Goal: Register for event/course

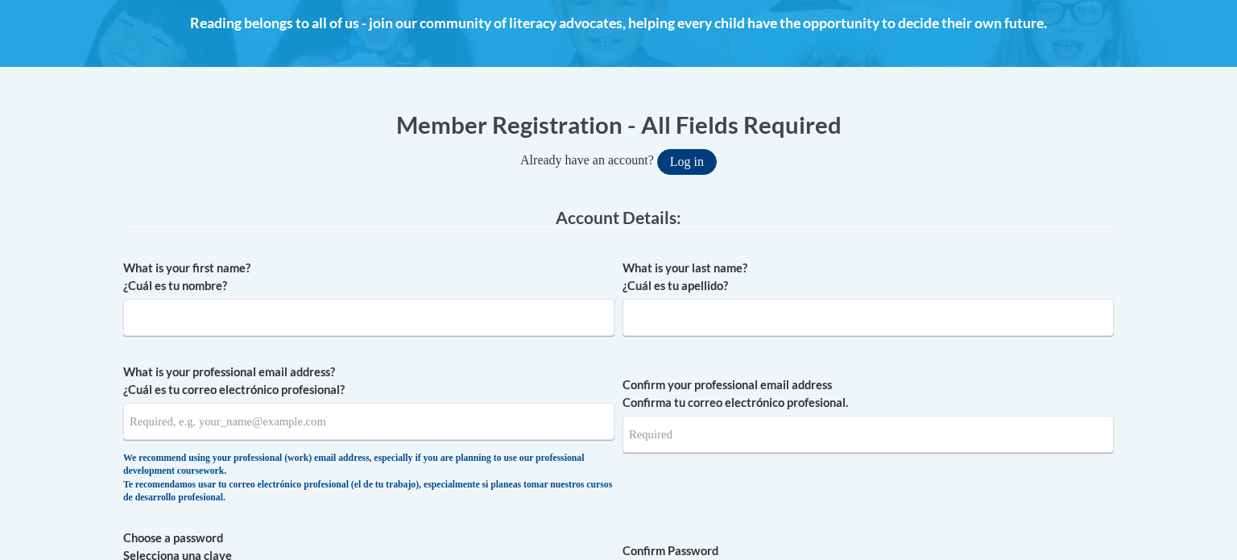
scroll to position [236, 0]
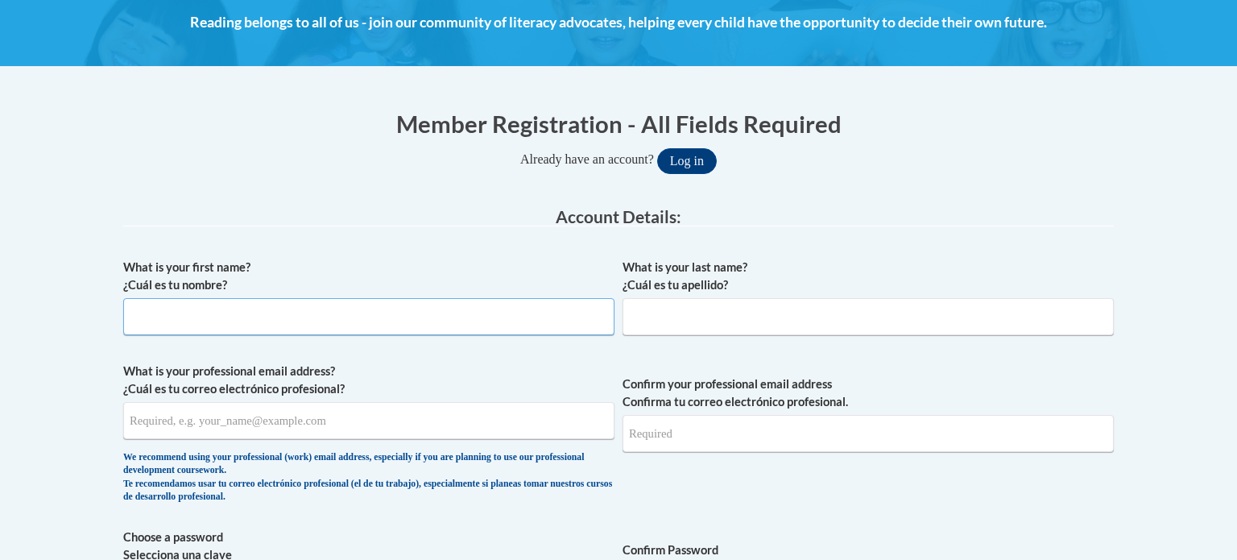
click at [292, 308] on input "What is your first name? ¿Cuál es tu nombre?" at bounding box center [368, 316] width 491 height 37
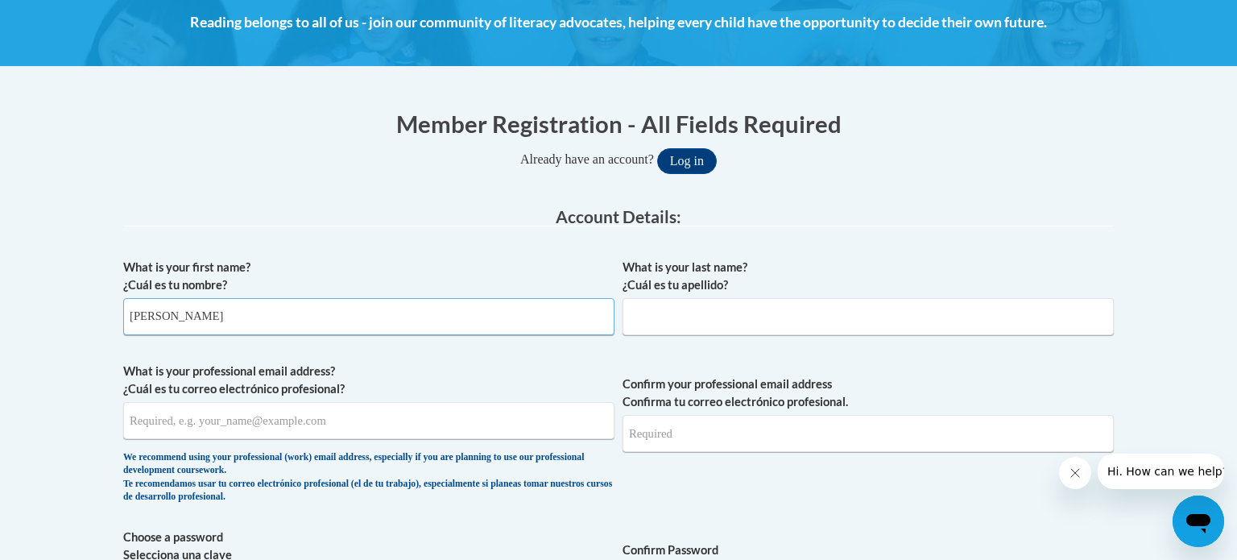
type input "Elisabeth"
type input "Britnell"
type input "ebritnel@my.athens.edu"
click at [680, 440] on input "Confirm your professional email address Confirma tu correo electrónico profesio…" at bounding box center [867, 433] width 491 height 37
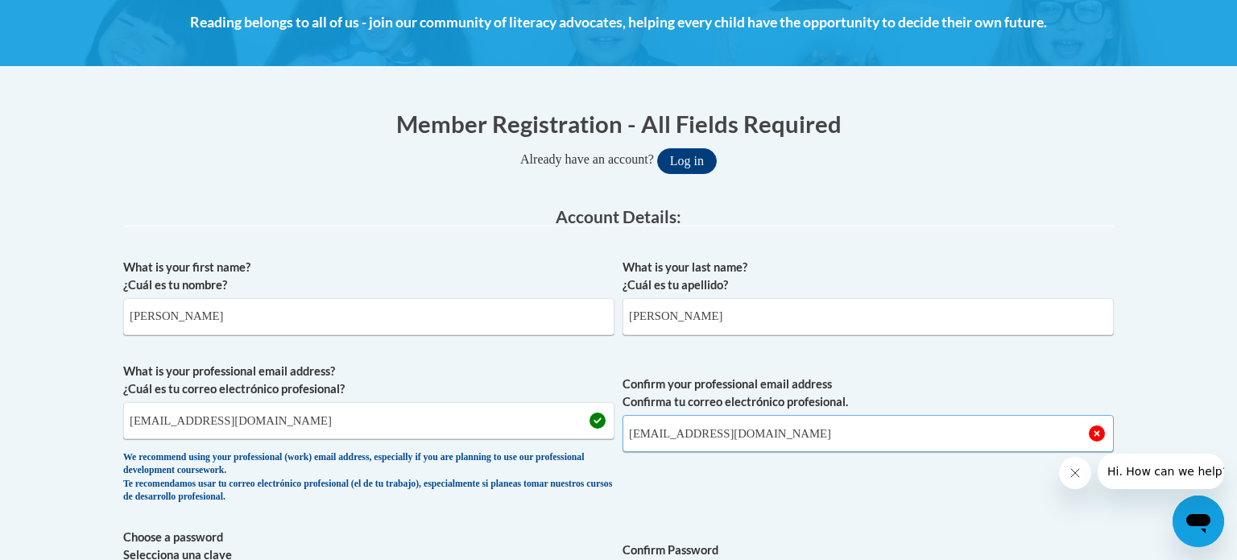
type input "ebritnel@my.athens.edu"
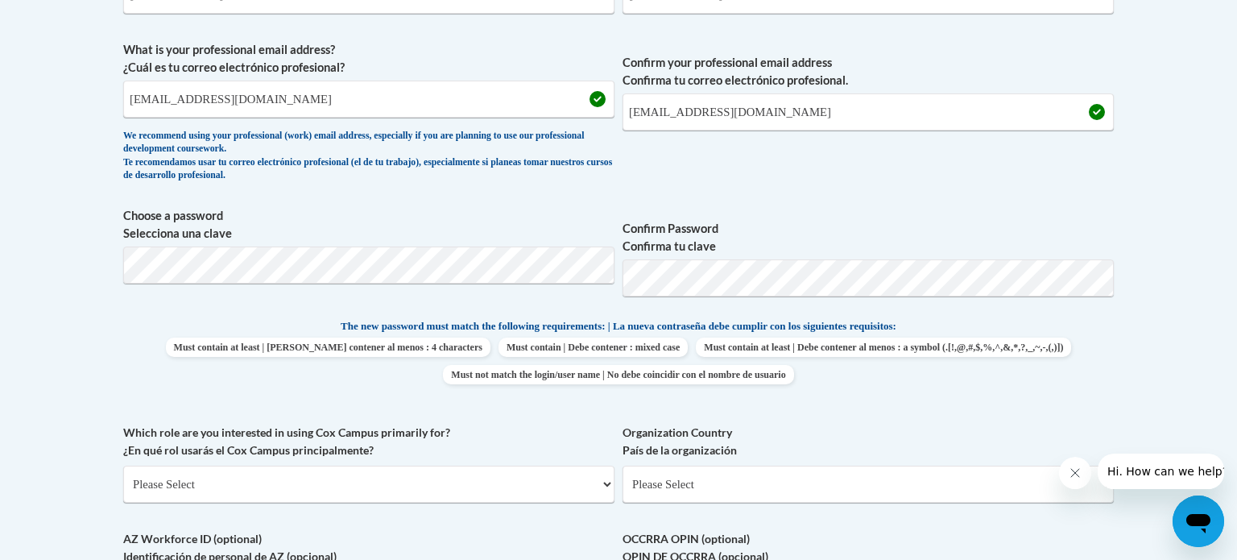
scroll to position [558, 0]
click at [188, 314] on div "What is your first name? ¿Cuál es tu nombre? Elisabeth What is your last name? …" at bounding box center [618, 295] width 990 height 734
click at [56, 235] on body "This site uses cookies to help improve your learning experience. By continuing …" at bounding box center [618, 425] width 1237 height 1966
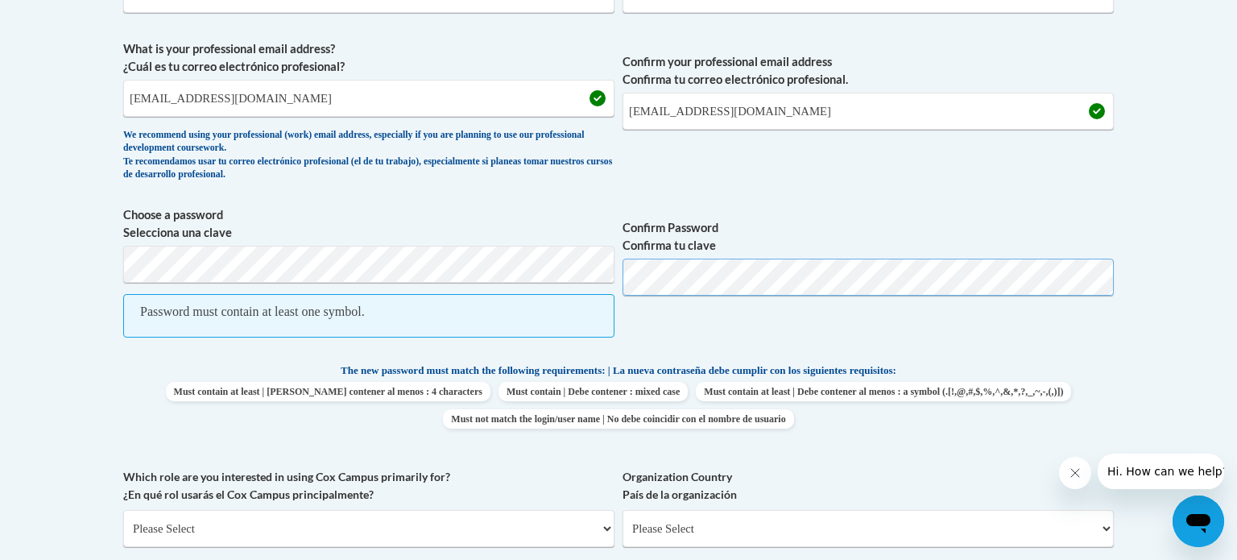
click at [554, 274] on span "Choose a password Selecciona una clave Password must contain at least one symbo…" at bounding box center [618, 280] width 990 height 148
click at [91, 208] on body "This site uses cookies to help improve your learning experience. By continuing …" at bounding box center [618, 447] width 1237 height 2011
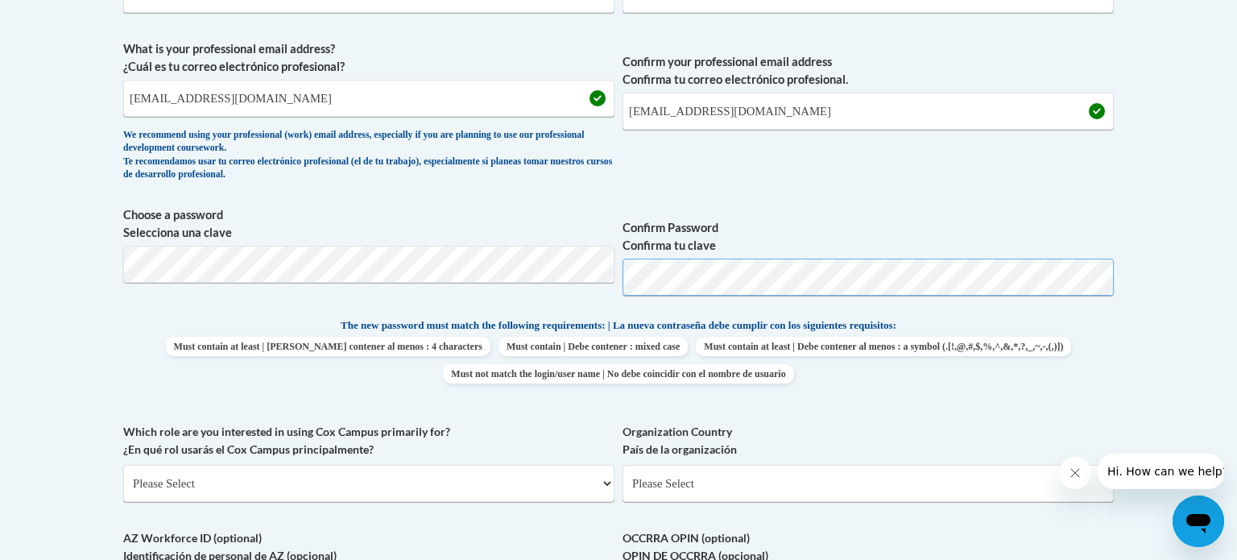
click at [616, 282] on span "Choose a password Selecciona una clave Confirm Password Confirma tu clave" at bounding box center [618, 257] width 990 height 102
click at [847, 227] on label "Confirm Password Confirma tu clave" at bounding box center [867, 236] width 491 height 35
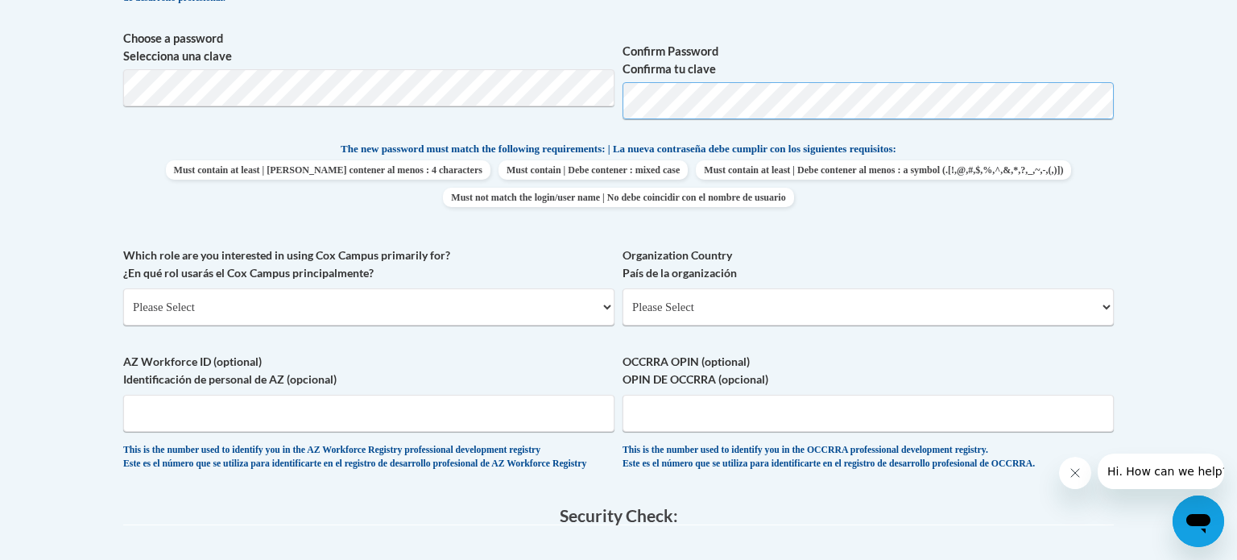
scroll to position [741, 0]
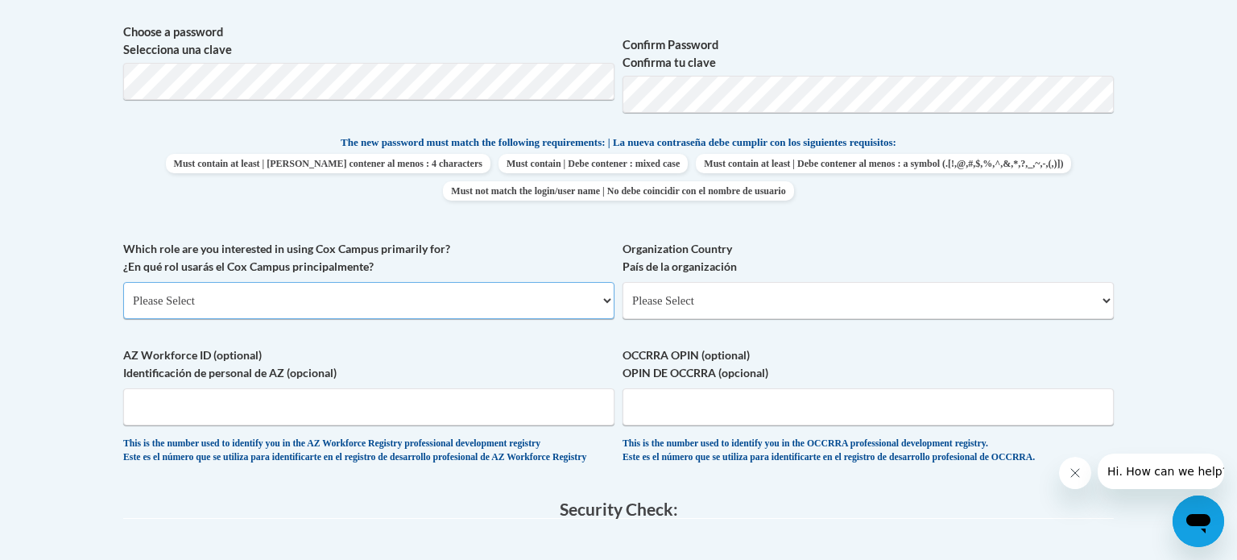
click at [574, 293] on select "Please Select College/University | Colegio/Universidad Community/Nonprofit Part…" at bounding box center [368, 300] width 491 height 37
select select "5a18ea06-2b54-4451-96f2-d152daf9eac5"
click at [123, 282] on select "Please Select College/University | Colegio/Universidad Community/Nonprofit Part…" at bounding box center [368, 300] width 491 height 37
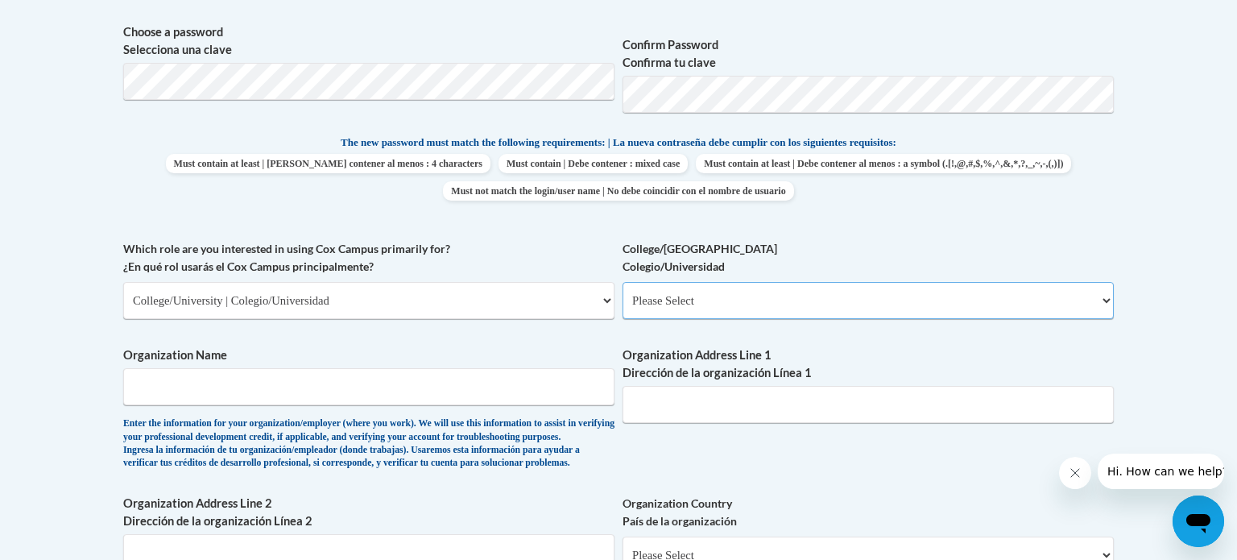
click at [689, 314] on select "Please Select College/University Staff | Empleado universitario College/Univers…" at bounding box center [867, 300] width 491 height 37
click at [622, 282] on select "Please Select College/University Staff | Empleado universitario College/Univers…" at bounding box center [867, 300] width 491 height 37
click at [710, 307] on select "Please Select College/University Staff | Empleado universitario College/Univers…" at bounding box center [867, 300] width 491 height 37
select select "99b32b07-cffc-426c-8bf6-0cd77760d84b"
click at [622, 282] on select "Please Select College/University Staff | Empleado universitario College/Univers…" at bounding box center [867, 300] width 491 height 37
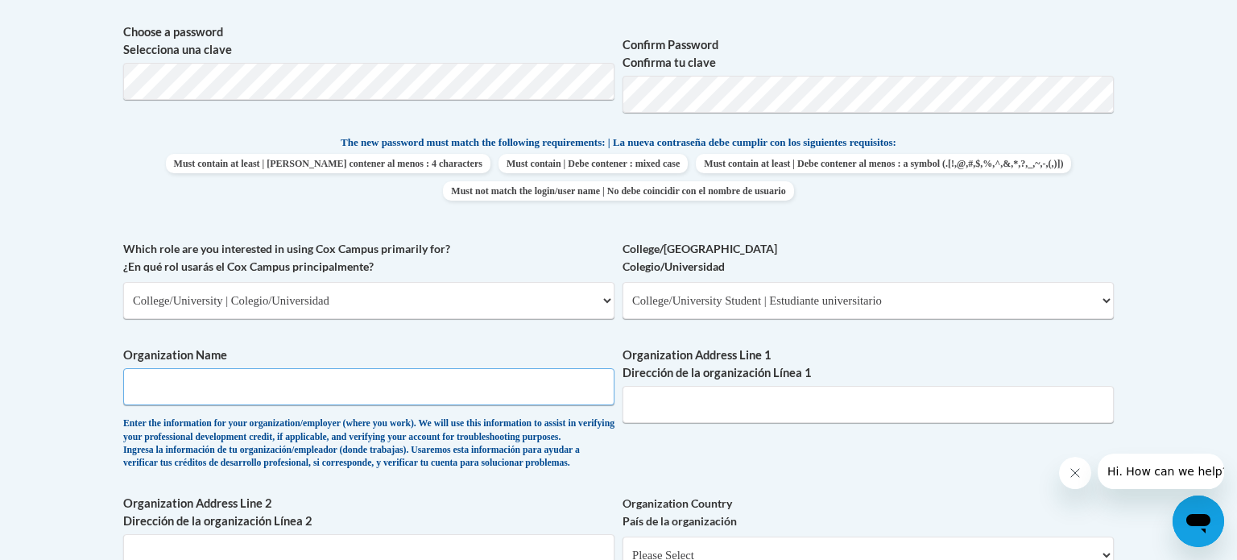
click at [506, 389] on input "Organization Name" at bounding box center [368, 386] width 491 height 37
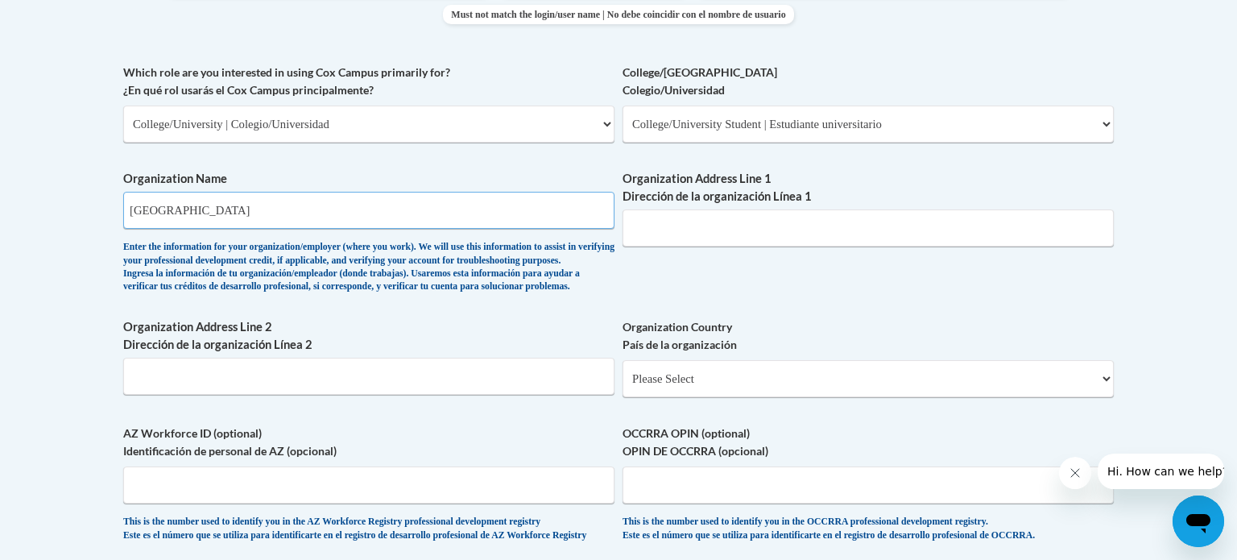
scroll to position [913, 0]
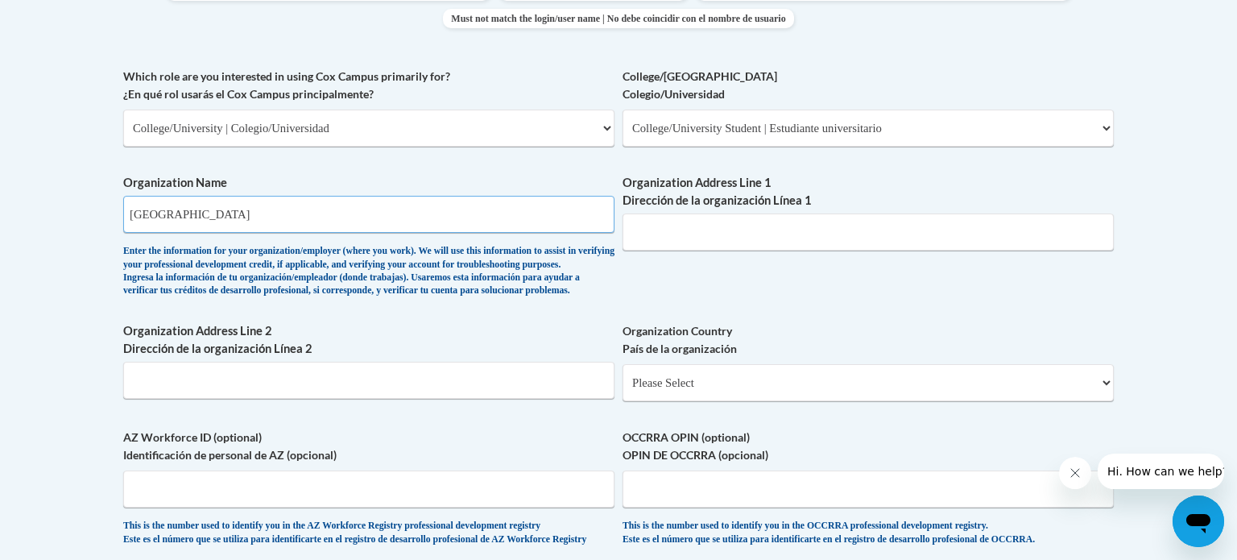
type input "Athens State University"
click at [749, 246] on input "Organization Address Line 1 Dirección de la organización Línea 1" at bounding box center [867, 231] width 491 height 37
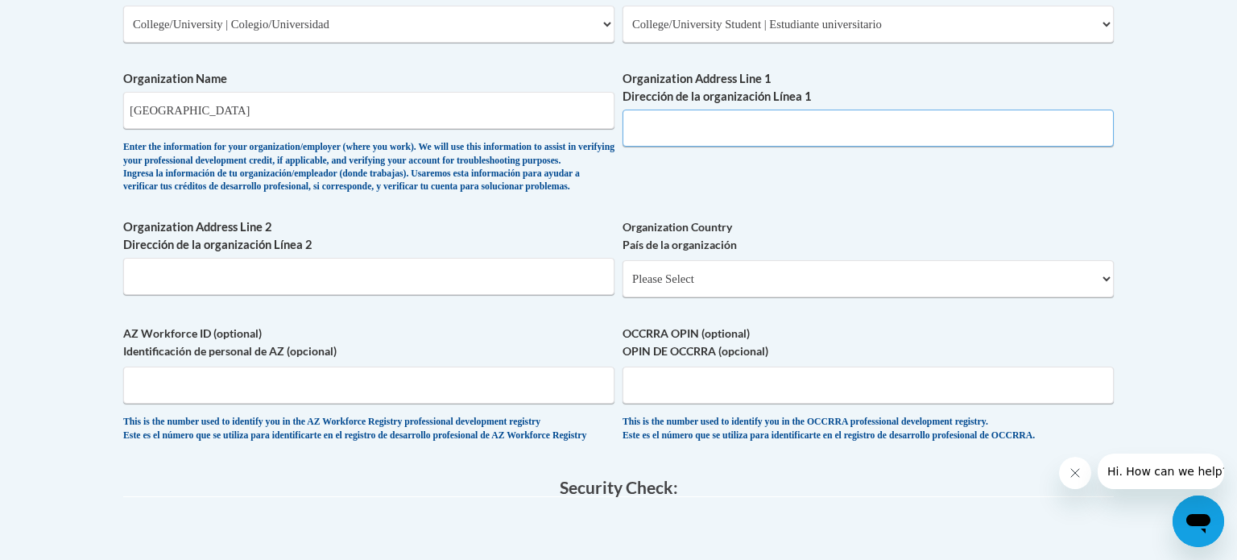
scroll to position [1019, 0]
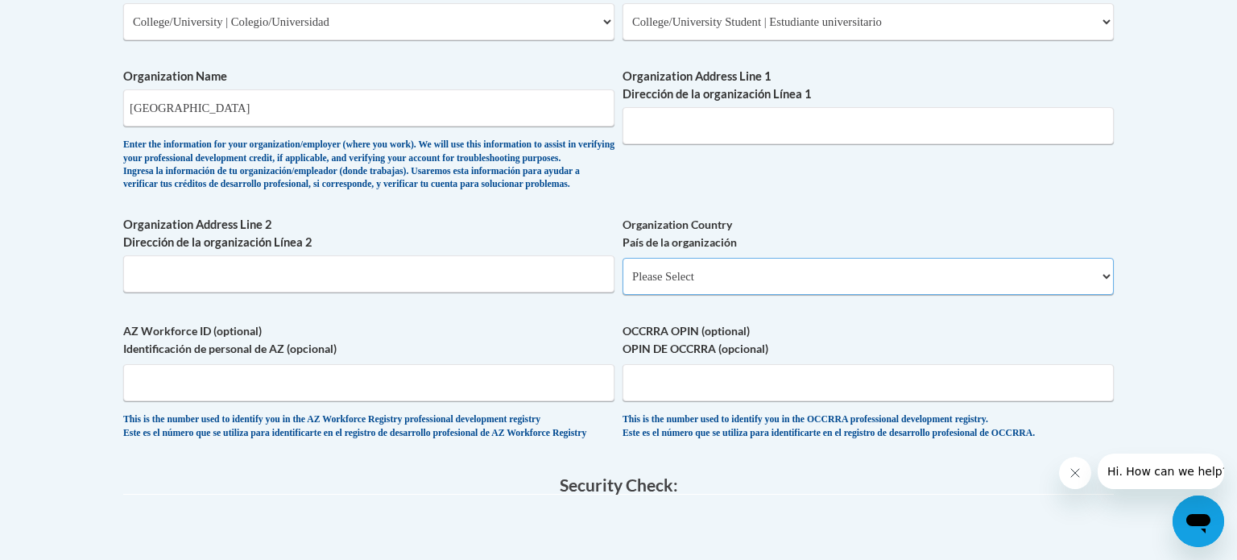
click at [929, 292] on select "Please Select United States | Estados Unidos Outside of the United States | Fue…" at bounding box center [867, 276] width 491 height 37
select select "ad49bcad-a171-4b2e-b99c-48b446064914"
click at [622, 283] on select "Please Select United States | Estados Unidos Outside of the United States | Fue…" at bounding box center [867, 276] width 491 height 37
select select
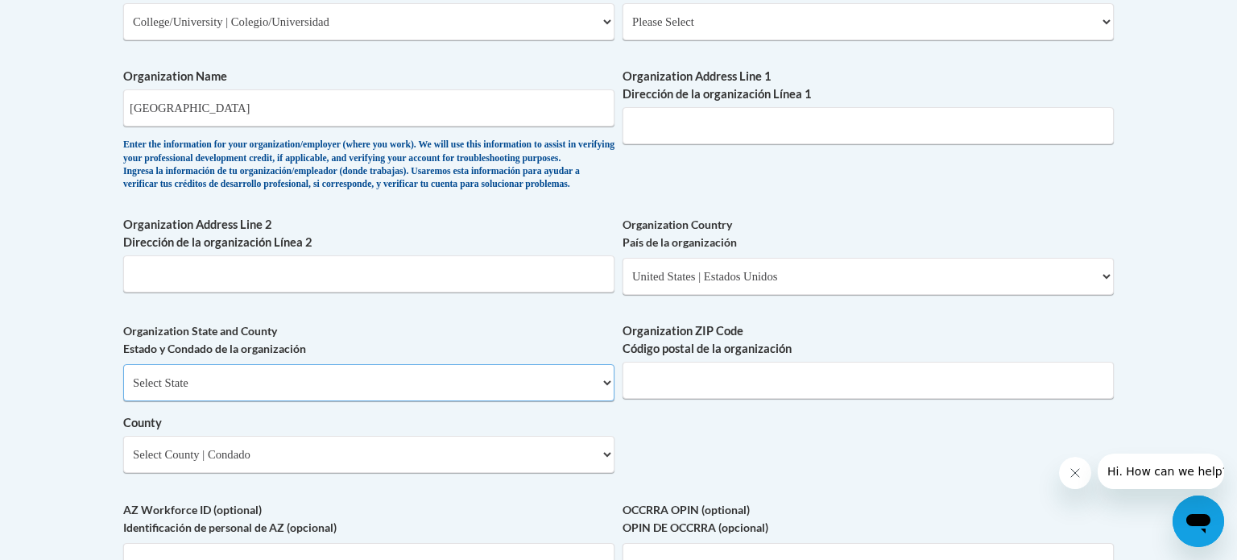
click at [547, 401] on select "Select State Alabama Alaska Arizona Arkansas California Colorado Connecticut De…" at bounding box center [368, 382] width 491 height 37
select select "Alabama"
click at [123, 390] on select "Select State Alabama Alaska Arizona Arkansas California Colorado Connecticut De…" at bounding box center [368, 382] width 491 height 37
click at [818, 508] on div "What is your first name? ¿Cuál es tu nombre? Elisabeth What is your last name? …" at bounding box center [618, 51] width 990 height 1168
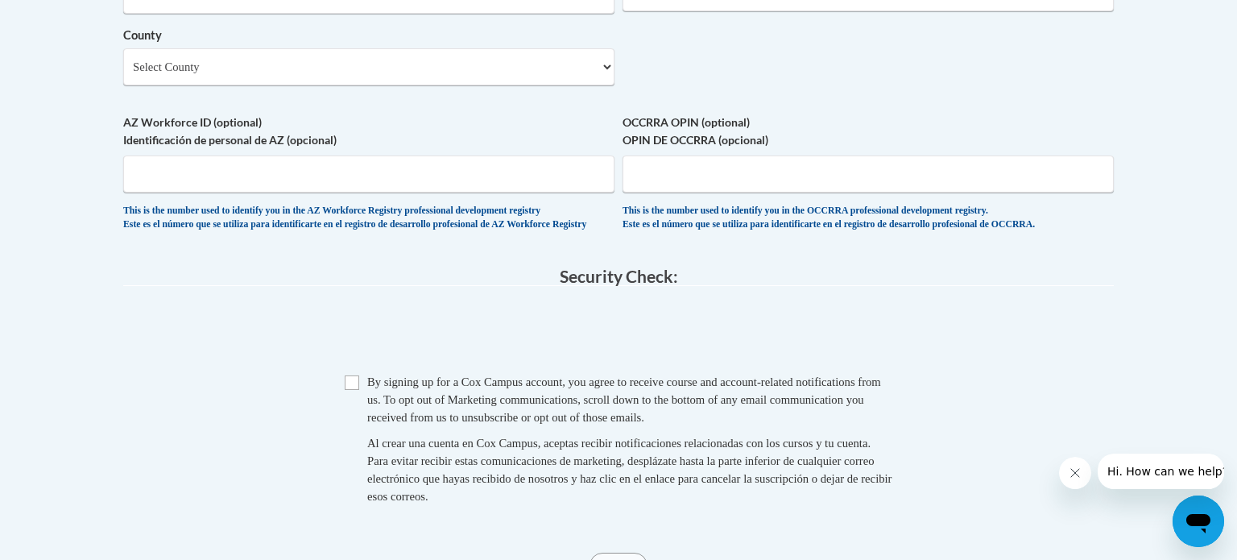
scroll to position [1438, 0]
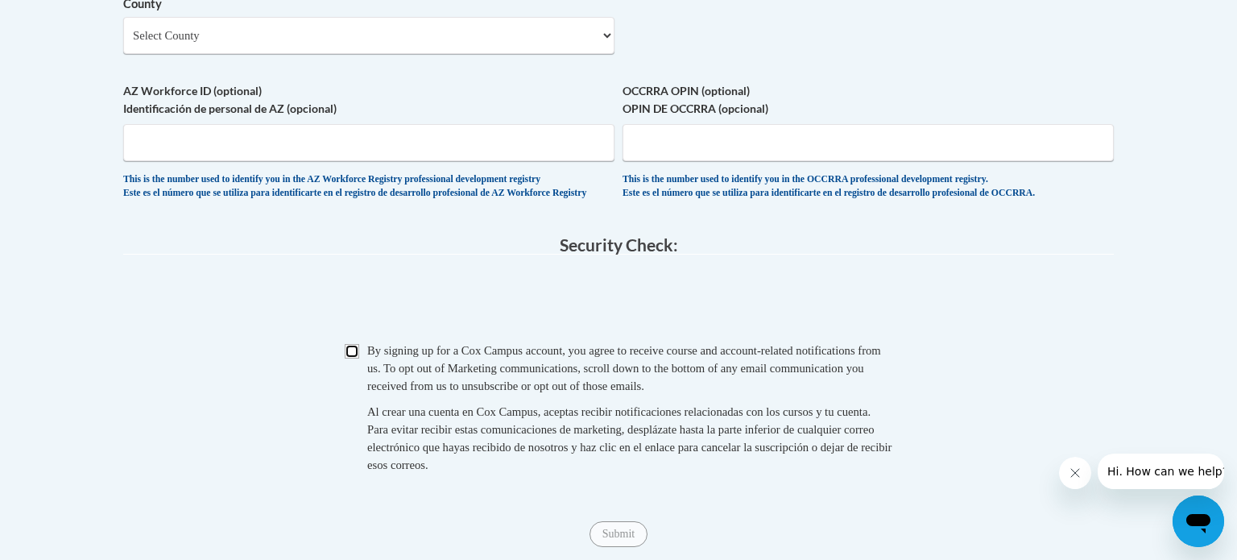
click at [356, 358] on input "Checkbox" at bounding box center [352, 351] width 14 height 14
checkbox input "true"
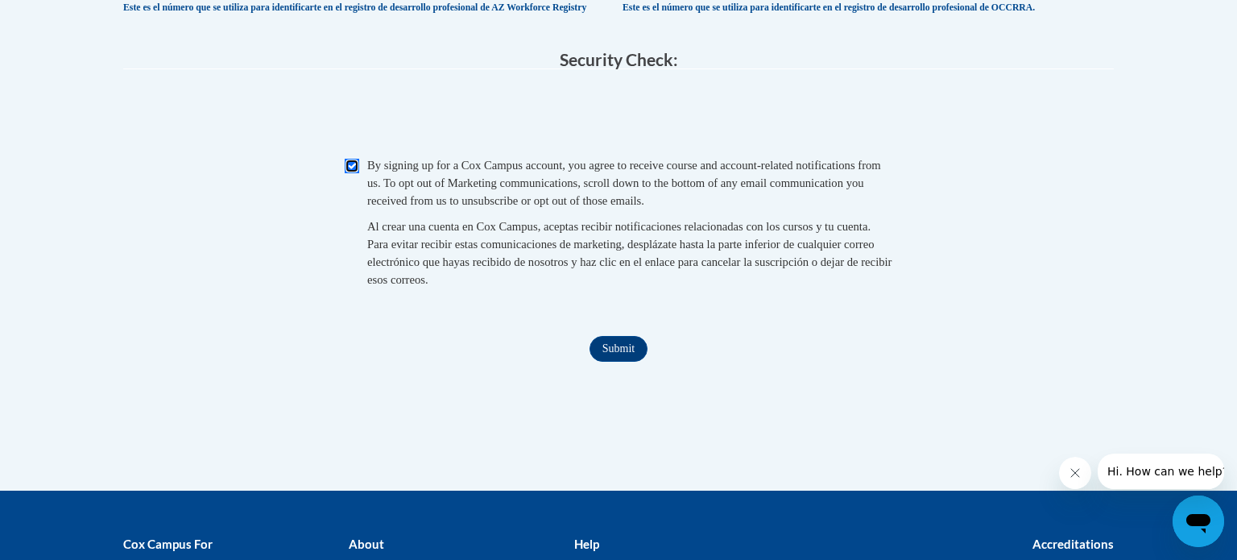
scroll to position [1626, 0]
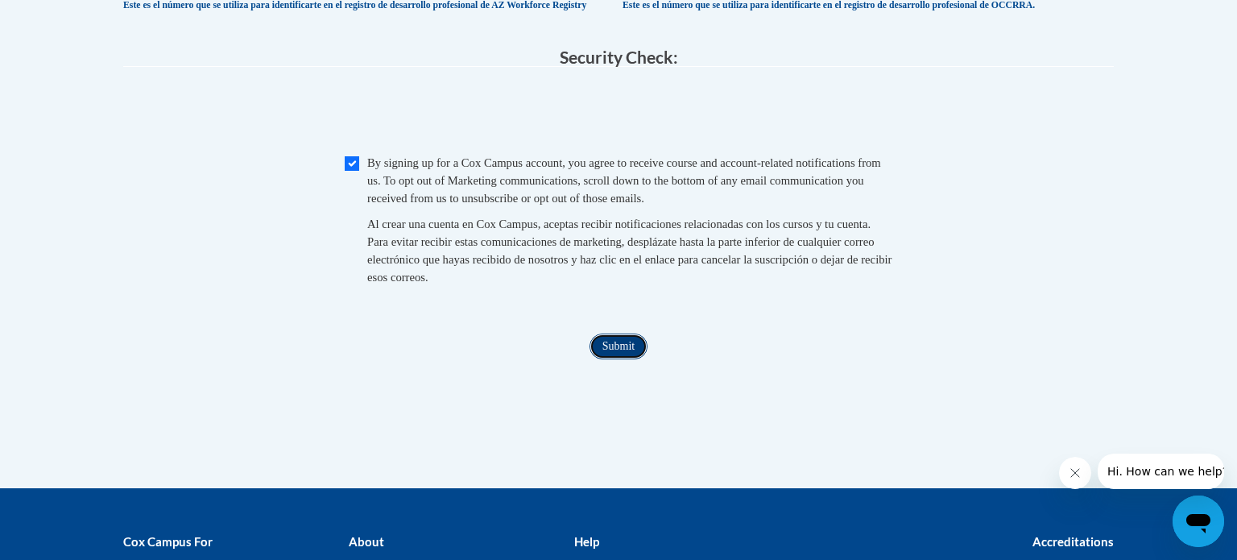
click at [625, 359] on input "Submit" at bounding box center [618, 346] width 58 height 26
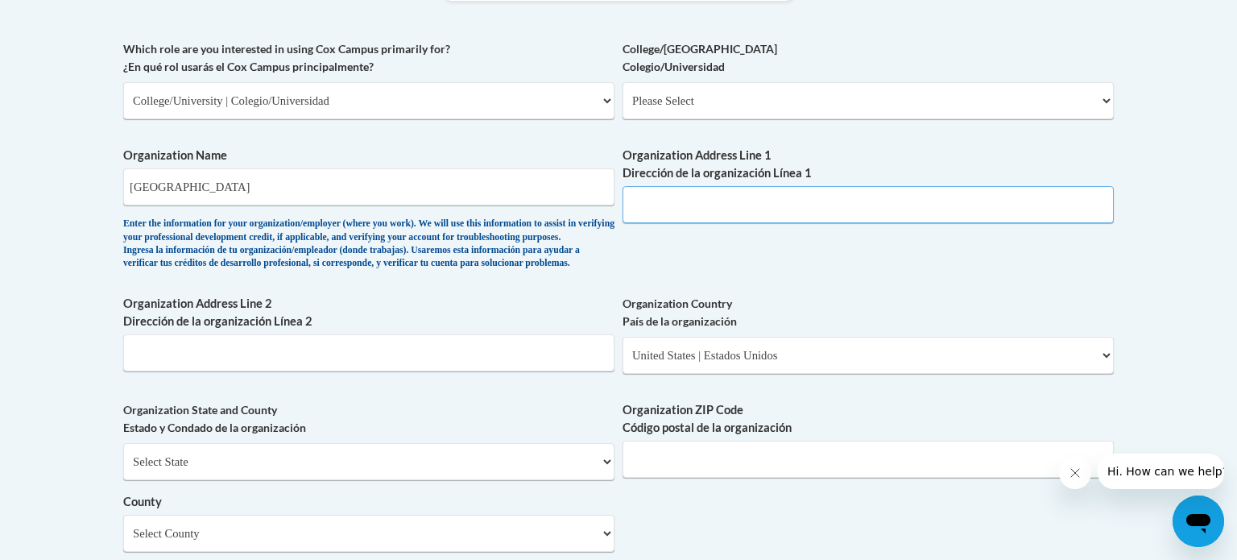
scroll to position [939, 0]
type input "300 N Beaty St, Athens, AL"
click at [780, 479] on input "Organization ZIP Code Código postal de la organización" at bounding box center [867, 460] width 491 height 37
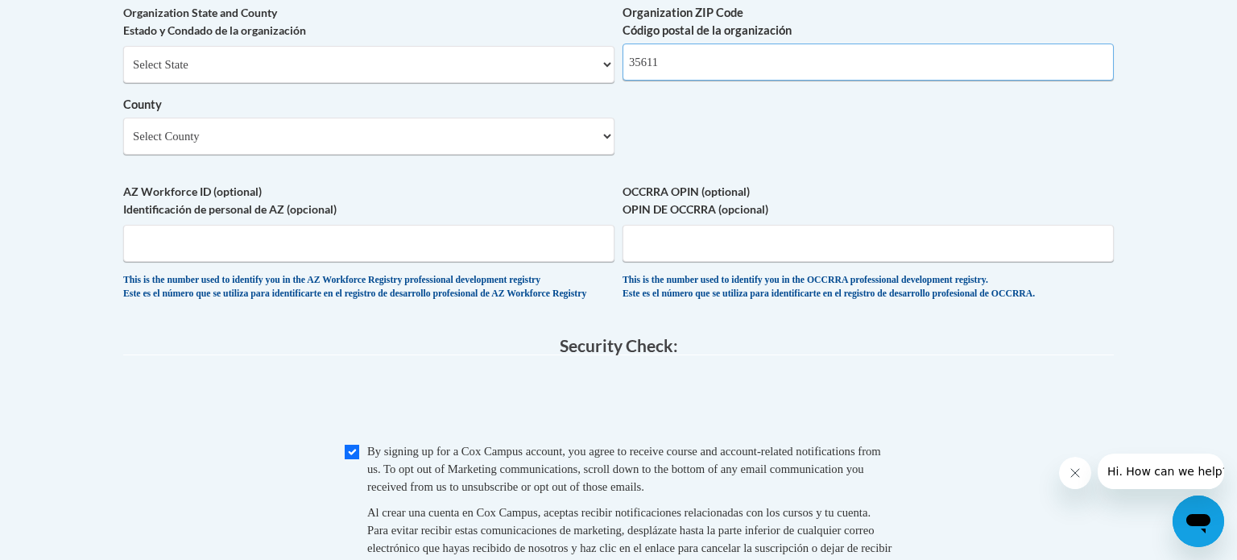
scroll to position [1335, 0]
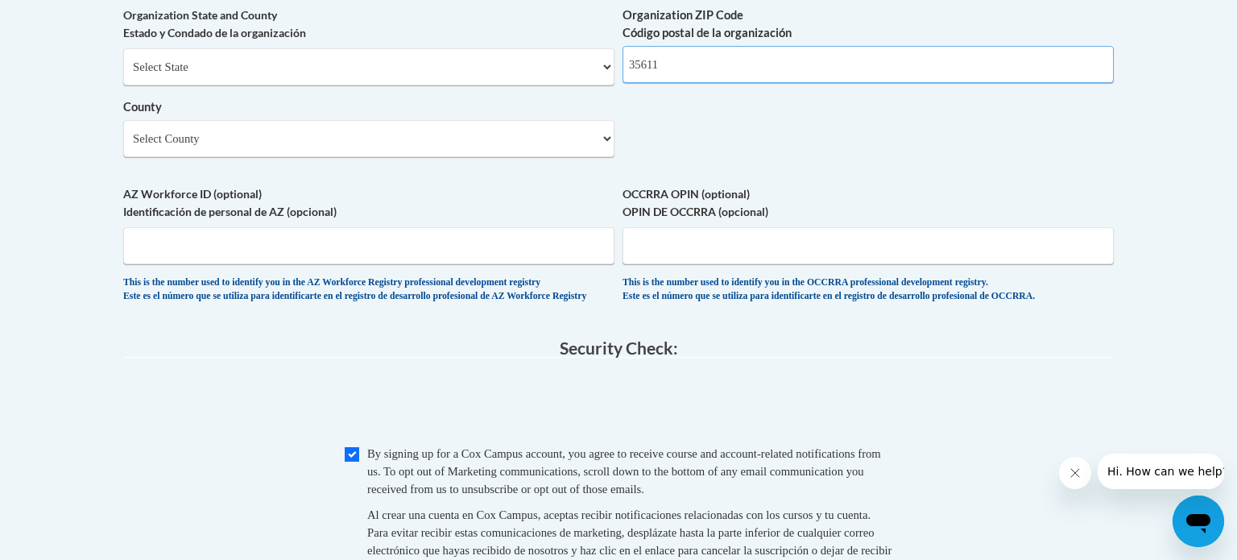
type input "35611"
click at [504, 157] on select "Select County Autauga Baldwin Barbour Bibb Blount Bullock Butler Calhoun Chambe…" at bounding box center [368, 138] width 491 height 37
click at [123, 146] on select "Select County Autauga Baldwin Barbour Bibb Blount Bullock Butler Calhoun Chambe…" at bounding box center [368, 138] width 491 height 37
click at [337, 157] on select "Select County Autauga Baldwin Barbour Bibb Blount Bullock Butler Calhoun Chambe…" at bounding box center [368, 138] width 491 height 37
click at [415, 495] on span "By signing up for a Cox Campus account, you agree to receive course and account…" at bounding box center [624, 471] width 514 height 48
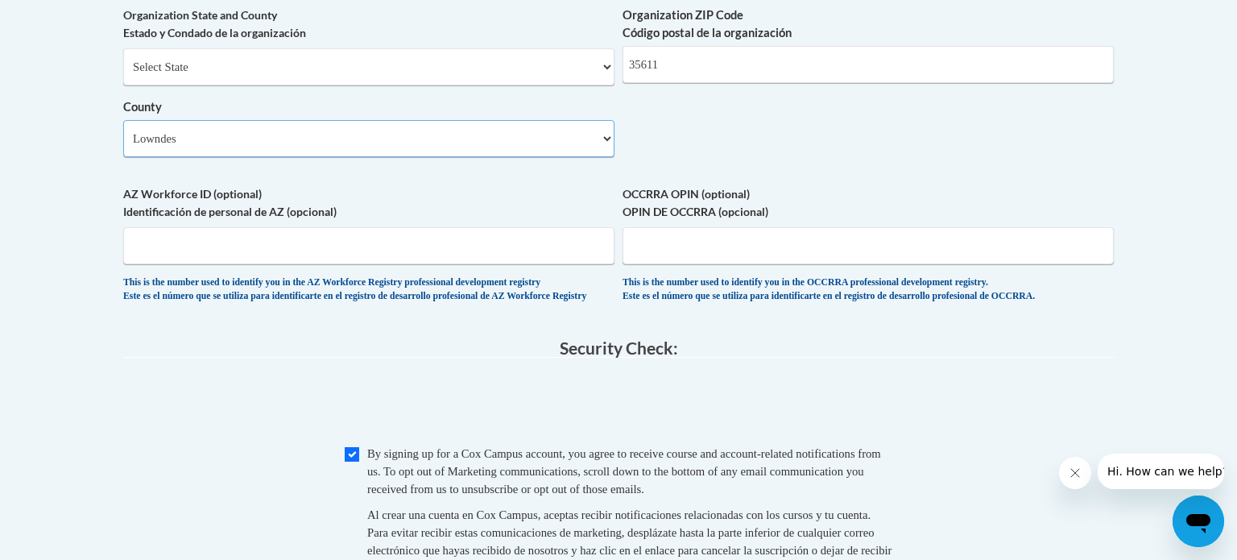
click at [228, 157] on select "Select County Autauga Baldwin Barbour Bibb Blount Bullock Butler Calhoun Chambe…" at bounding box center [368, 138] width 491 height 37
select select "Limestone"
click at [123, 146] on select "Select County Autauga Baldwin Barbour Bibb Blount Bullock Butler Calhoun Chambe…" at bounding box center [368, 138] width 491 height 37
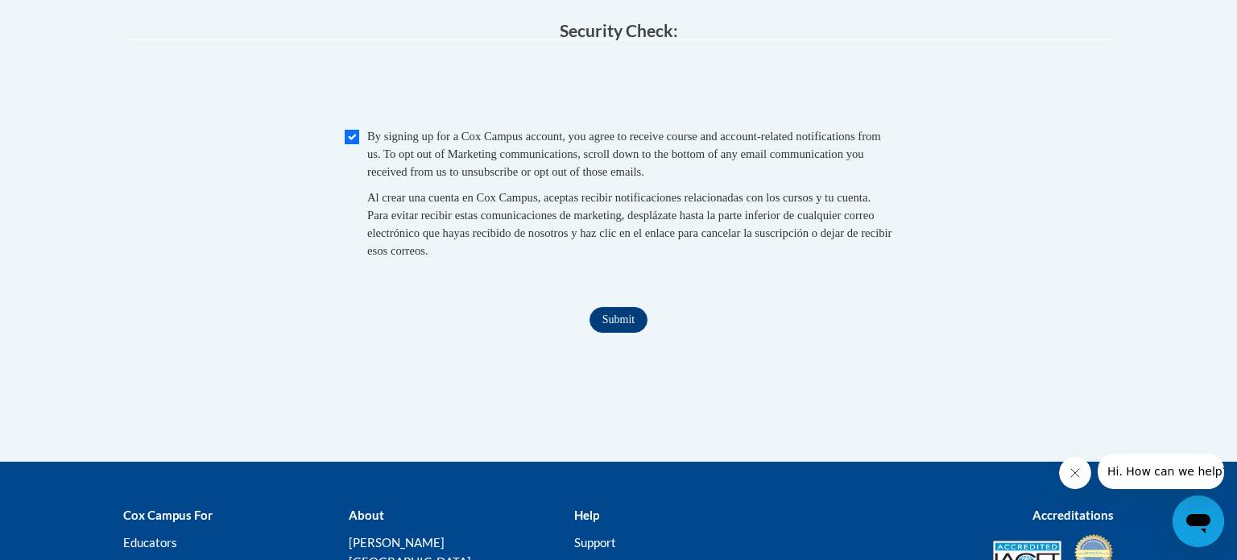
scroll to position [1652, 0]
click at [616, 333] on input "Submit" at bounding box center [618, 320] width 58 height 26
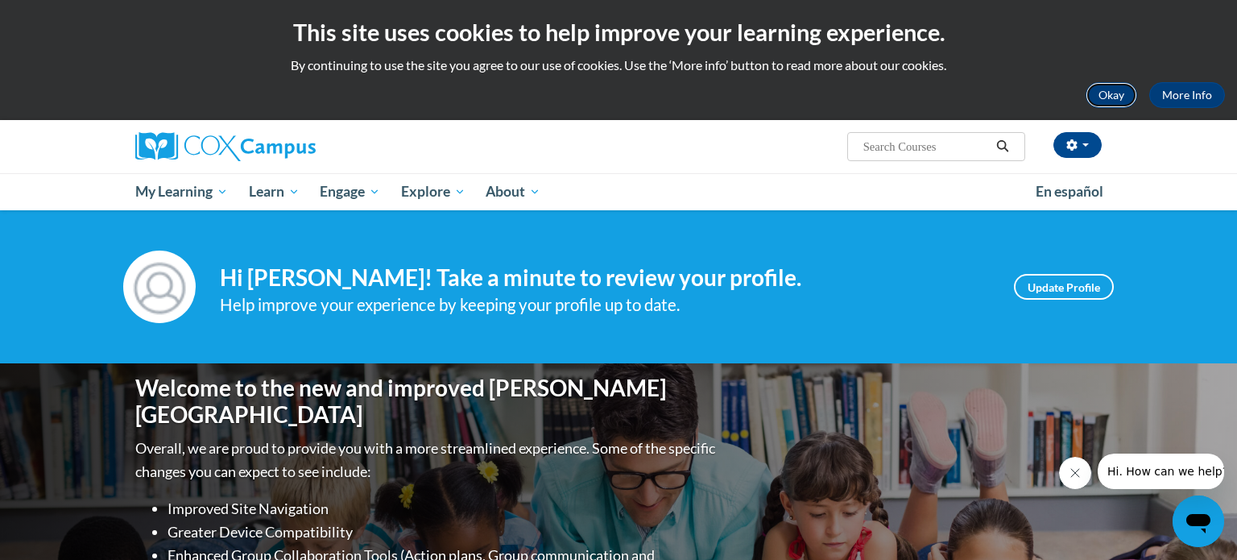
click at [1102, 92] on button "Okay" at bounding box center [1111, 95] width 52 height 26
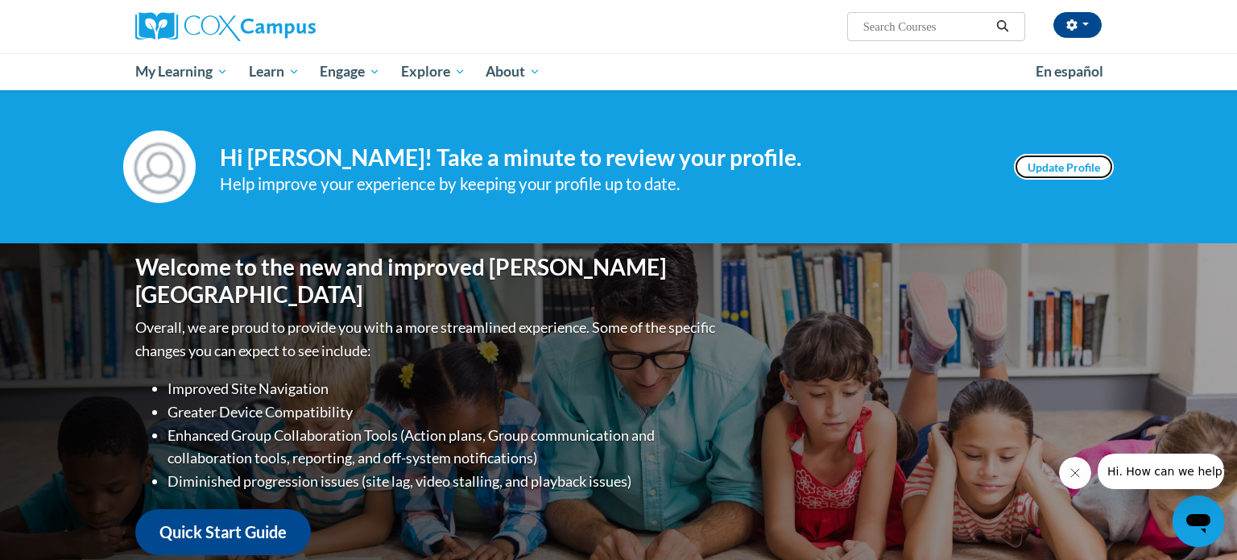
click at [1097, 154] on link "Update Profile" at bounding box center [1064, 167] width 100 height 26
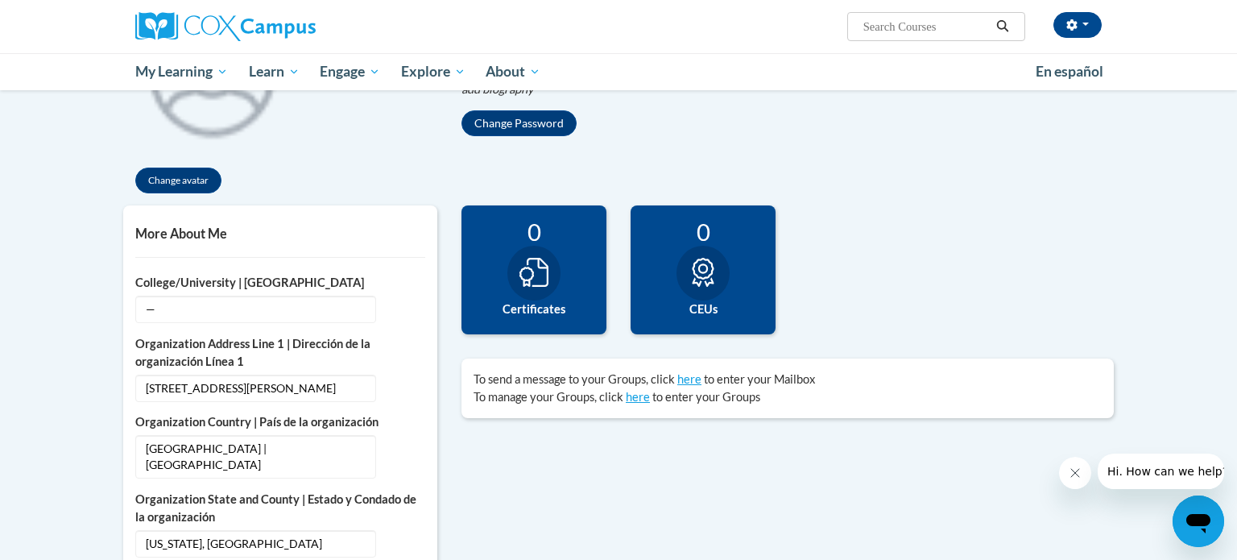
scroll to position [290, 0]
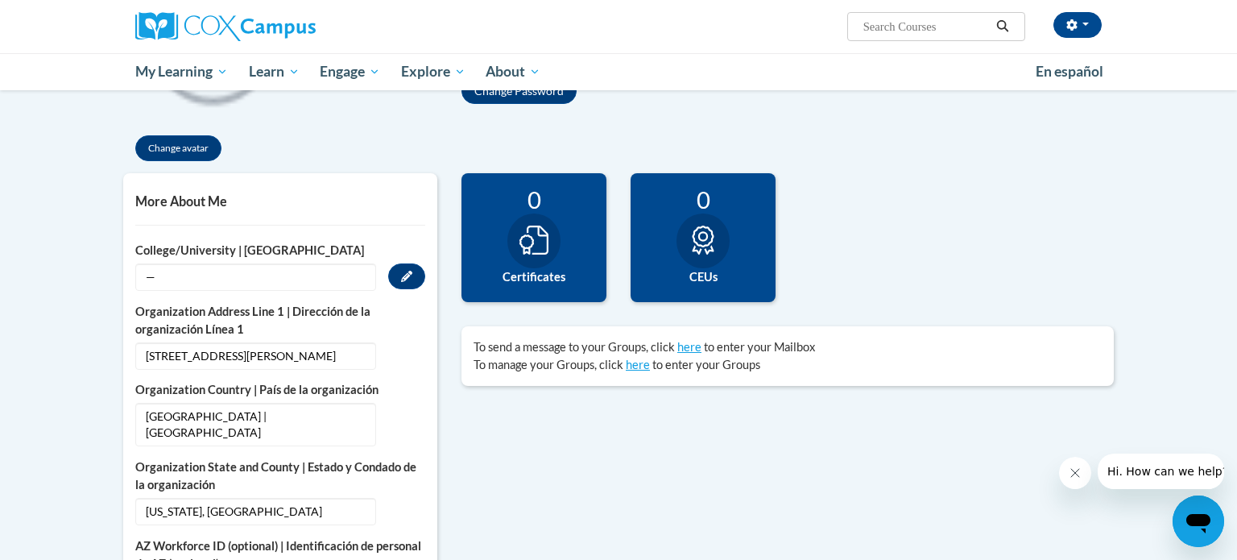
click at [173, 271] on span "—" at bounding box center [255, 276] width 241 height 27
click at [415, 281] on button "Edit" at bounding box center [406, 276] width 37 height 26
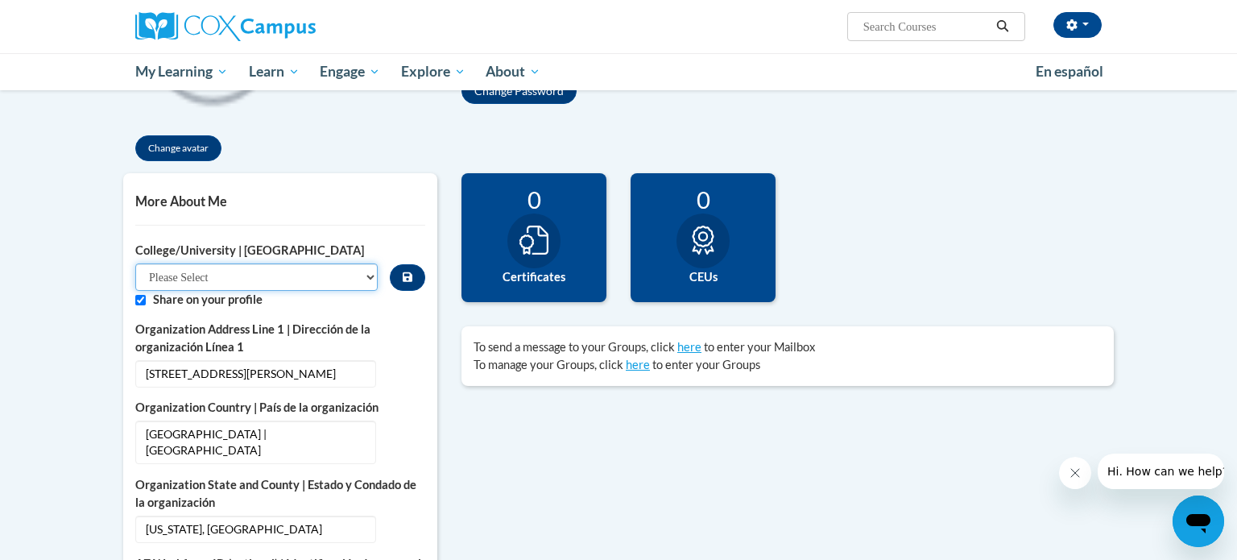
click at [302, 280] on select "Please Select College/University Staff | Empleado universitario College/Univers…" at bounding box center [256, 276] width 242 height 27
select select "99b32b07-cffc-426c-8bf6-0cd77760d84b"
click at [135, 263] on select "Please Select College/University Staff | Empleado universitario College/Univers…" at bounding box center [256, 276] width 242 height 27
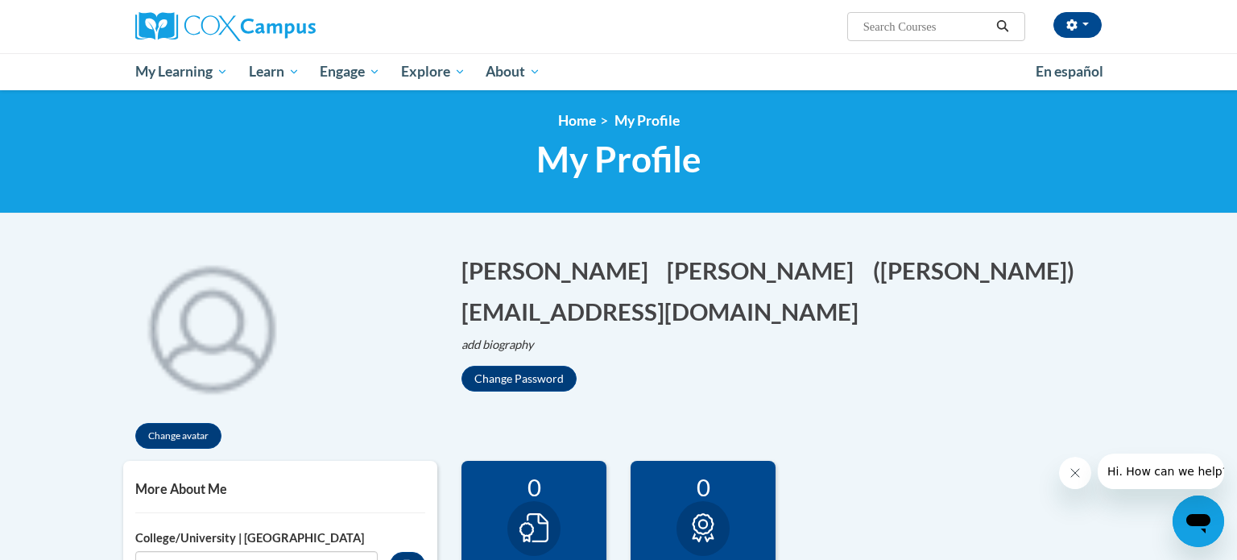
scroll to position [0, 0]
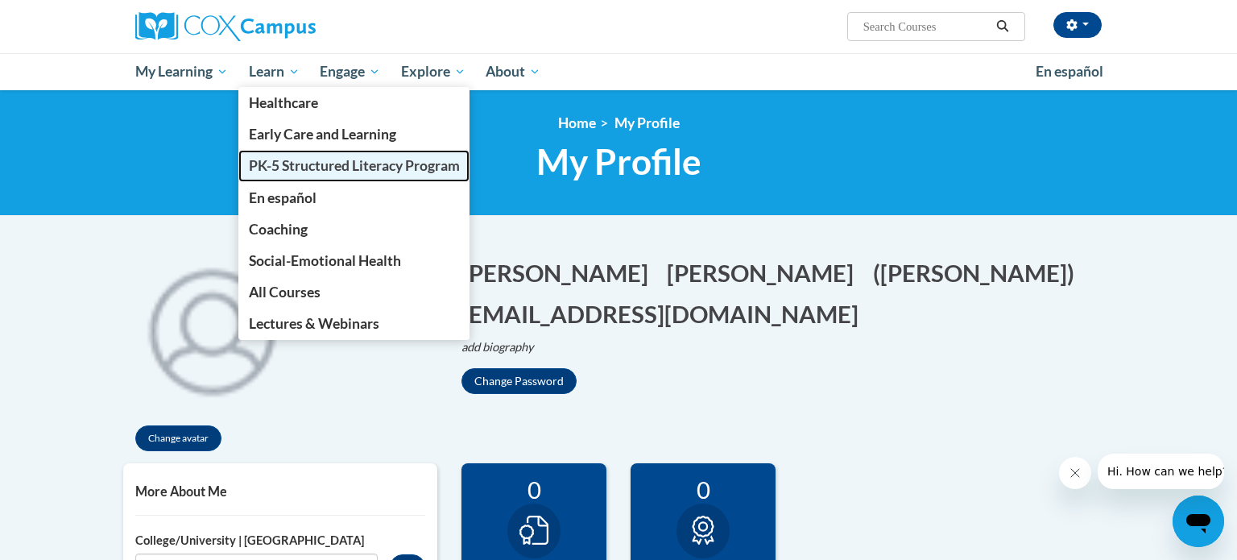
click at [279, 155] on link "PK-5 Structured Literacy Program" at bounding box center [354, 165] width 232 height 31
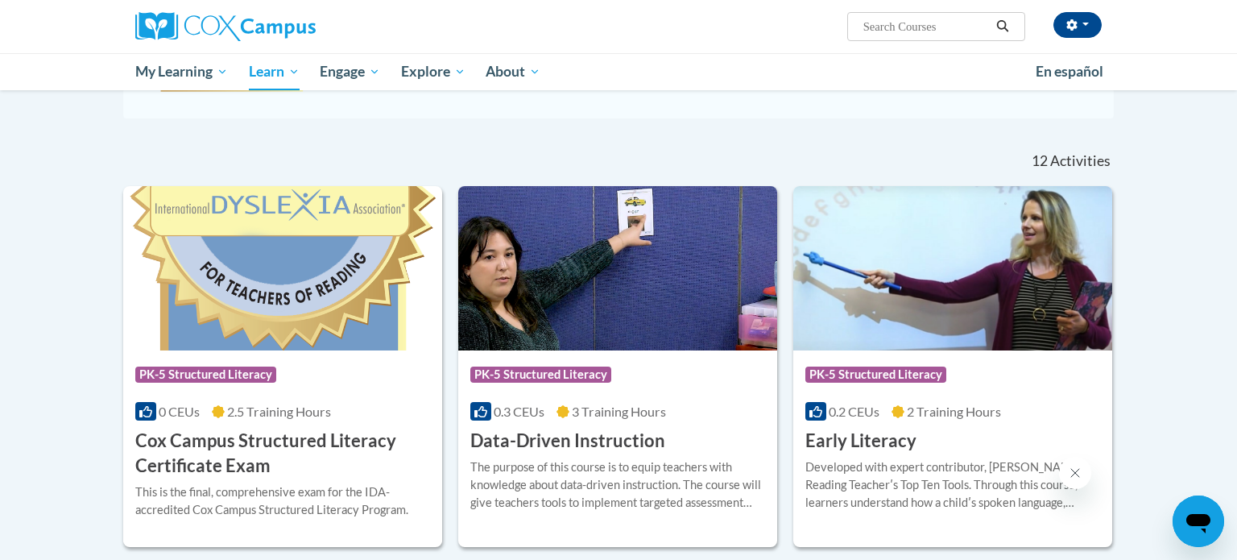
scroll to position [432, 0]
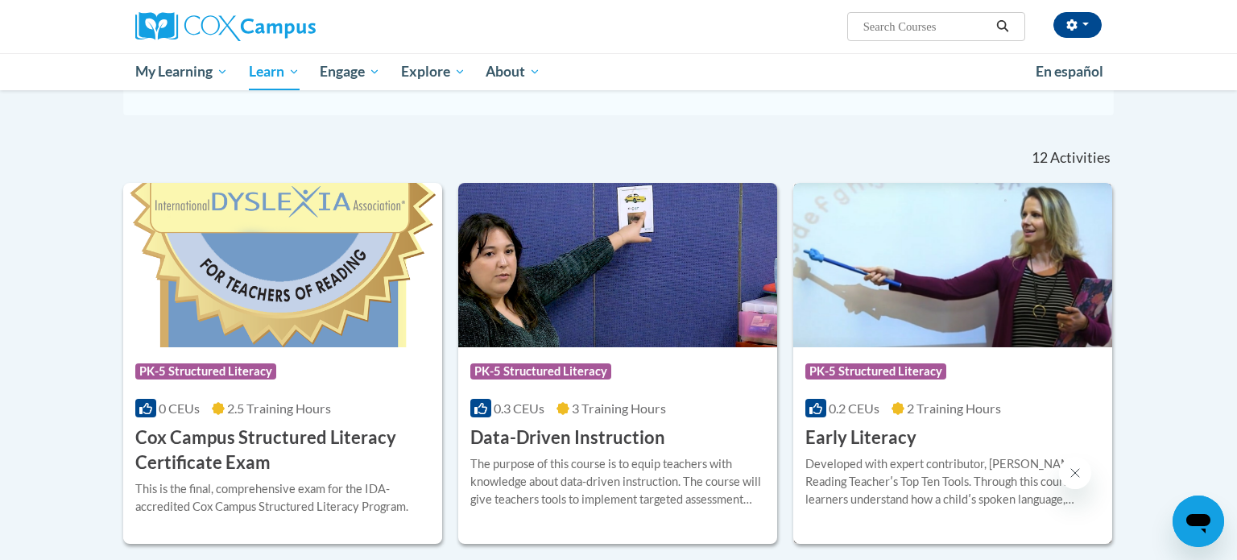
click at [881, 482] on div "Developed with expert contributor, [PERSON_NAME], Reading Teacherʹs Top Ten Too…" at bounding box center [952, 481] width 295 height 53
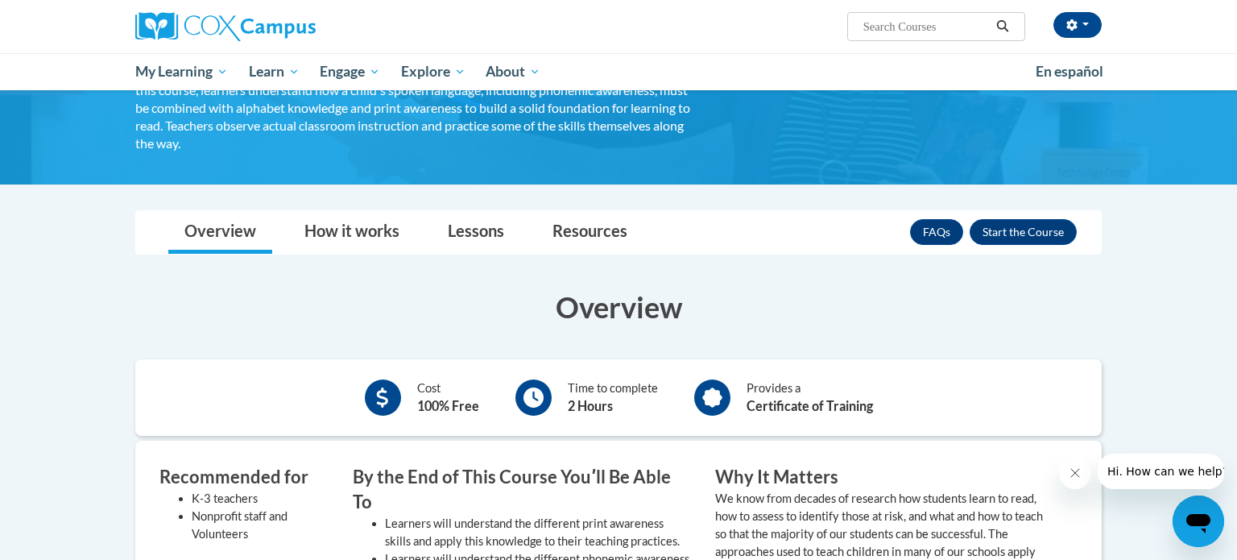
scroll to position [154, 0]
click at [1016, 232] on button "Enroll" at bounding box center [1023, 231] width 107 height 26
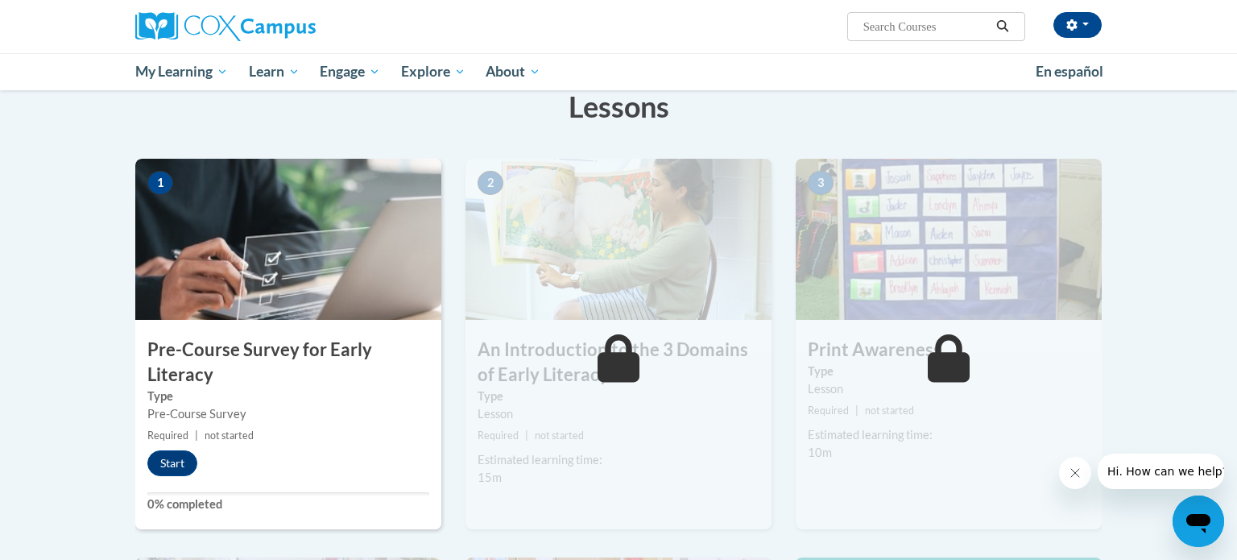
scroll to position [263, 0]
click at [178, 464] on button "Start" at bounding box center [172, 462] width 50 height 26
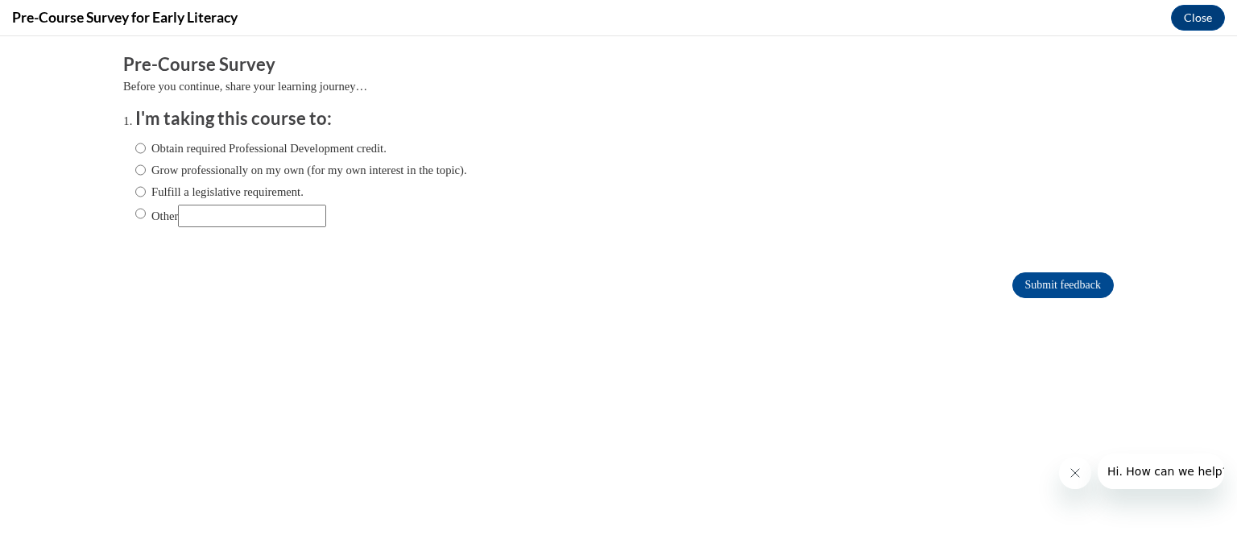
scroll to position [0, 0]
click at [177, 213] on label "Other" at bounding box center [230, 216] width 191 height 23
click at [146, 213] on input "Other" at bounding box center [140, 214] width 10 height 18
radio input "true"
click at [216, 221] on input "Other" at bounding box center [252, 216] width 148 height 23
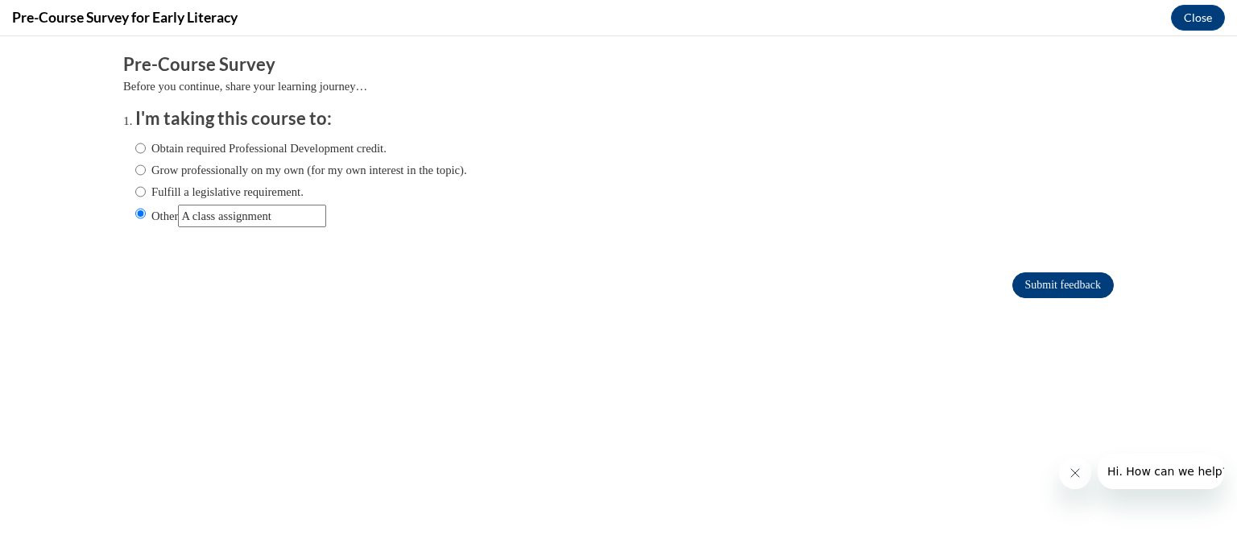
type input "A class assignment"
click at [1056, 291] on input "Submit feedback" at bounding box center [1062, 285] width 101 height 26
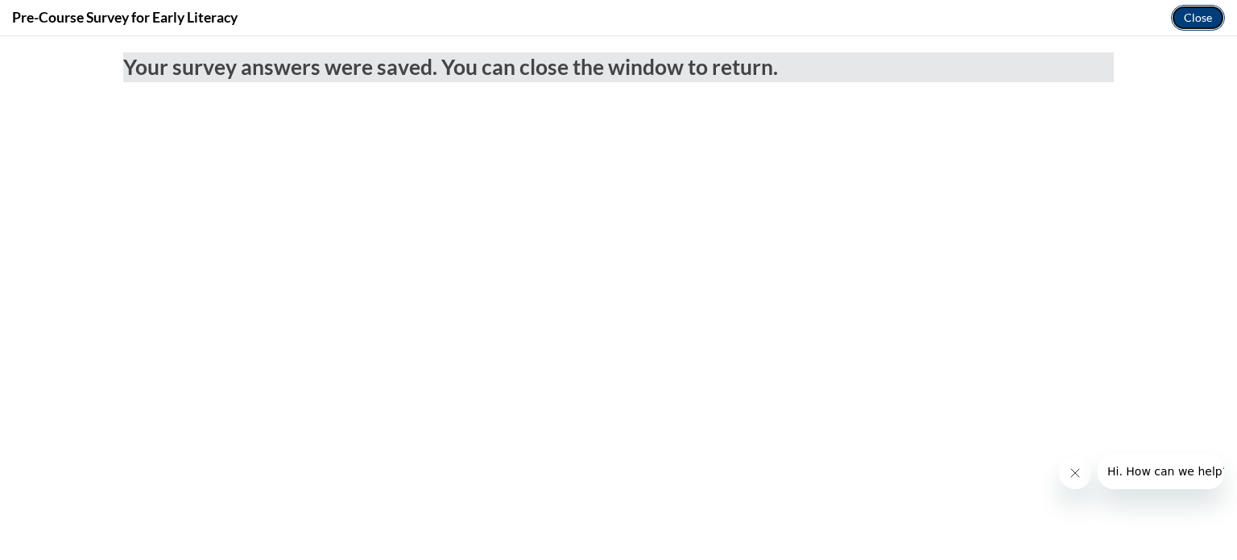
click at [1196, 23] on button "Close" at bounding box center [1198, 18] width 54 height 26
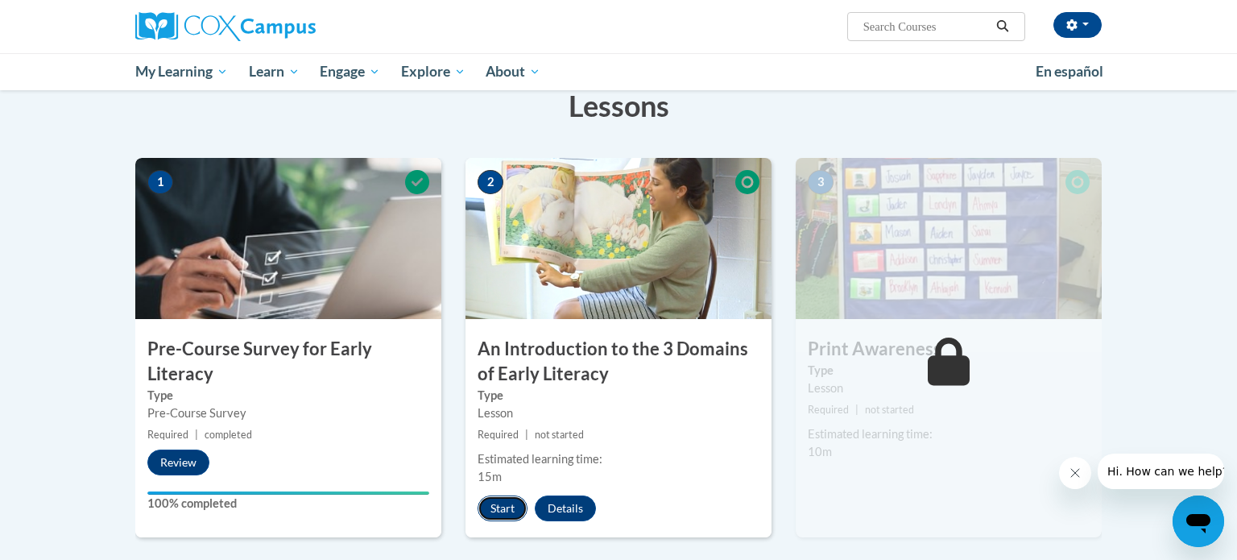
click at [507, 504] on button "Start" at bounding box center [503, 508] width 50 height 26
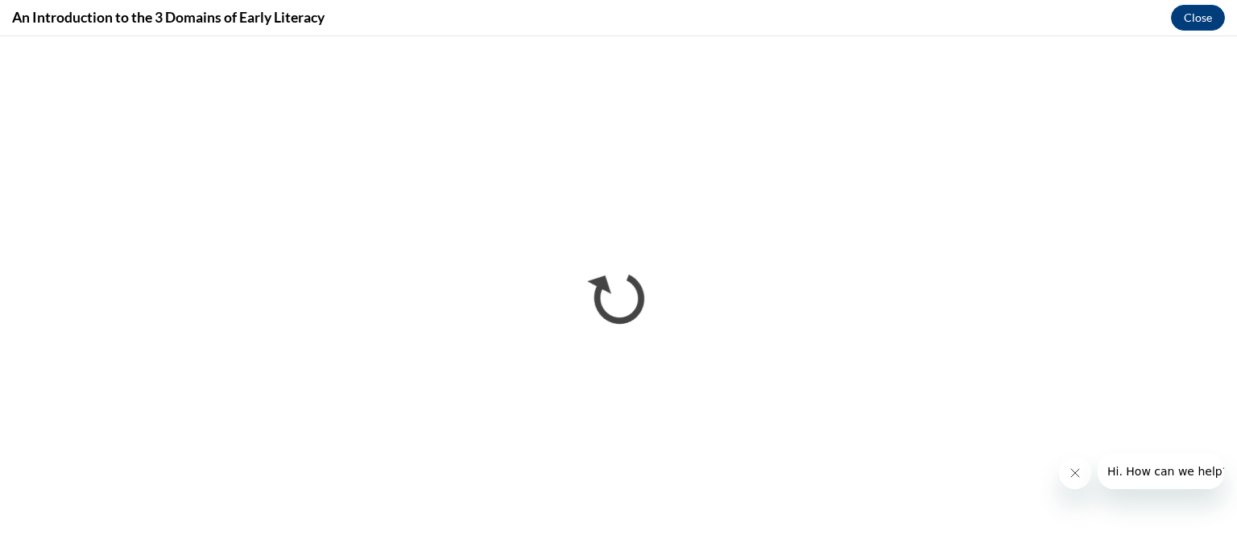
click at [1069, 482] on button "Close message from company" at bounding box center [1075, 473] width 32 height 32
click at [1197, 23] on button "Close" at bounding box center [1198, 18] width 54 height 26
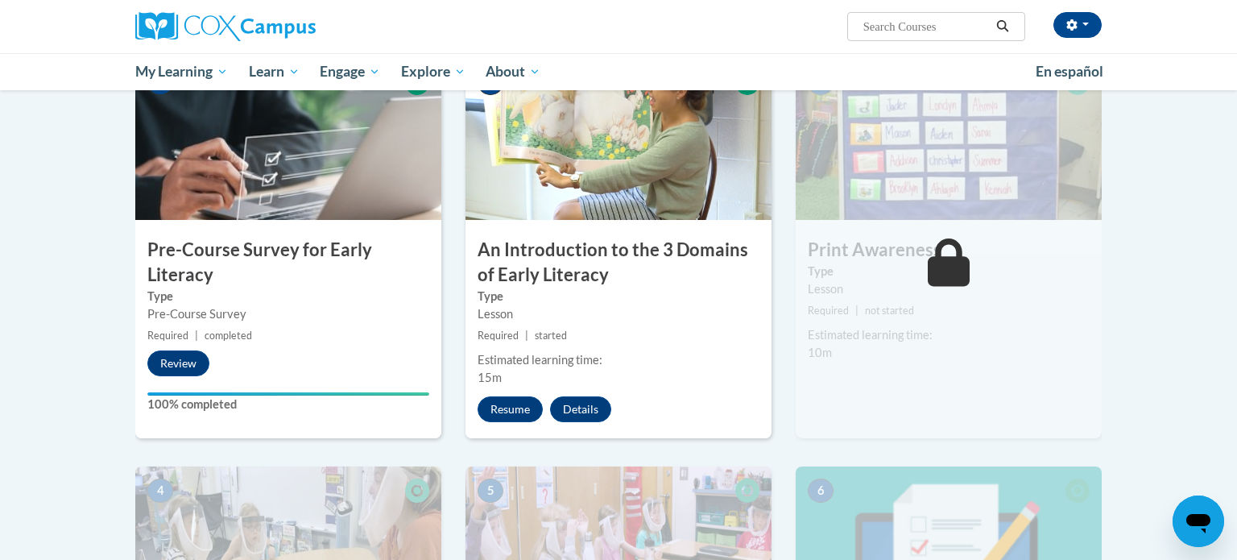
scroll to position [364, 0]
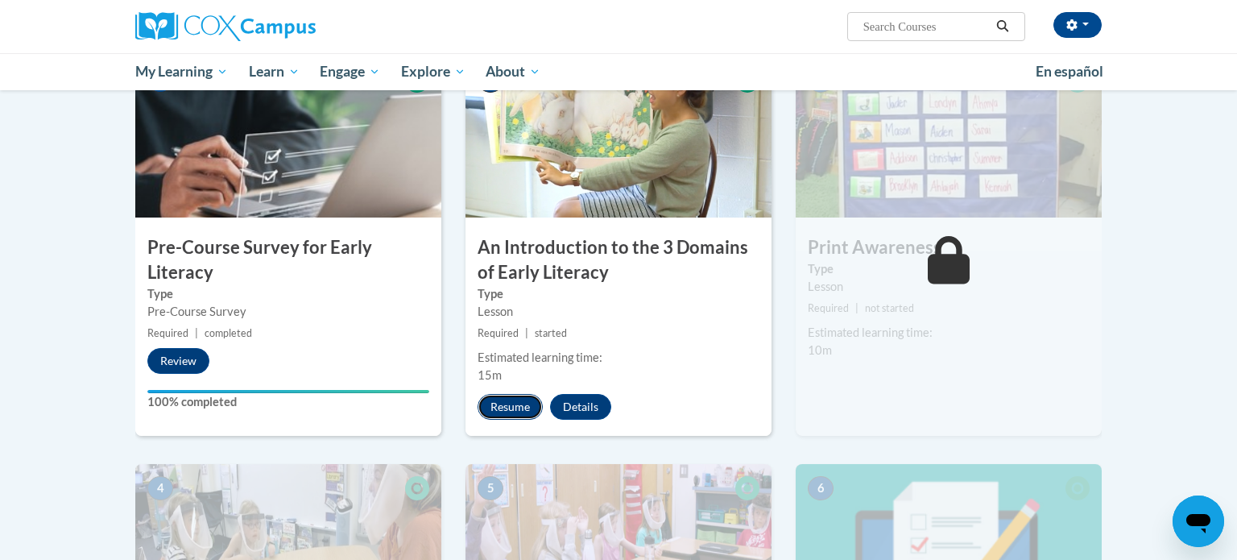
click at [515, 404] on button "Resume" at bounding box center [510, 407] width 65 height 26
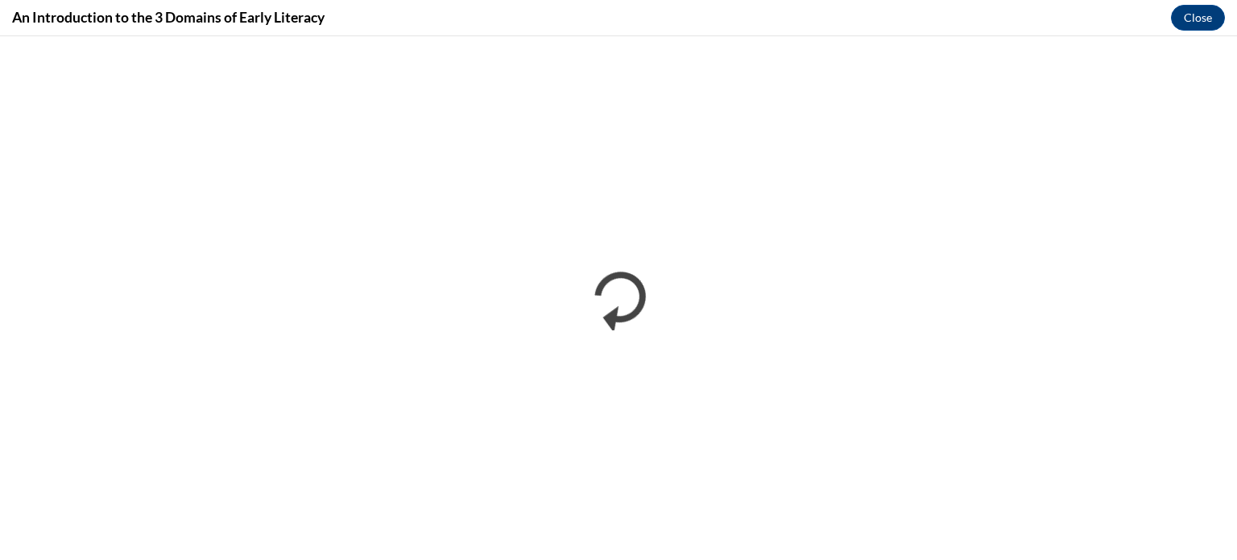
scroll to position [0, 0]
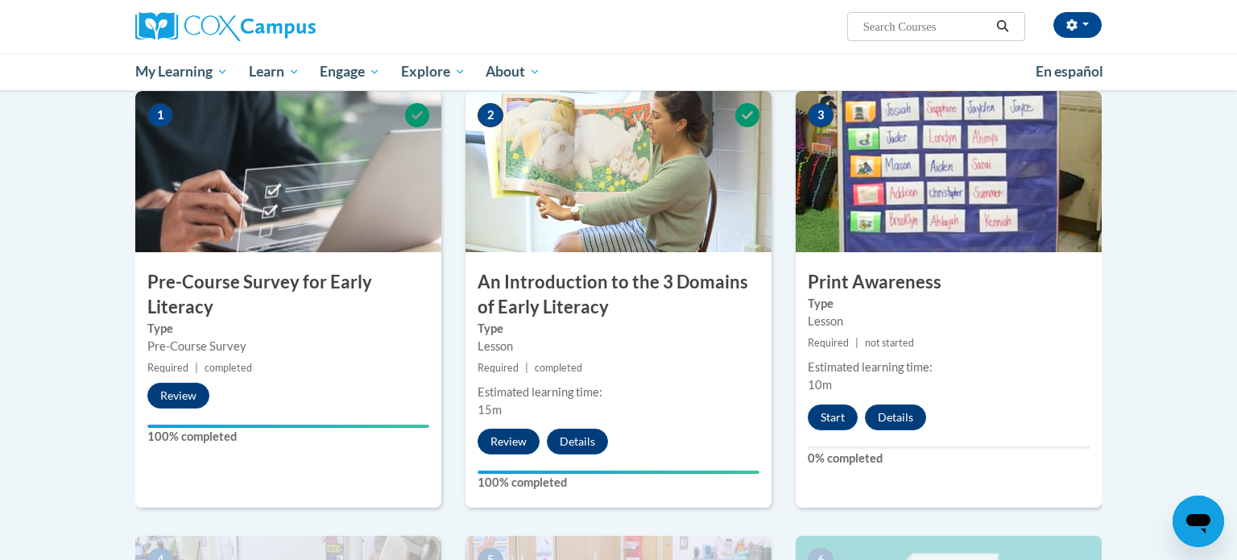
scroll to position [308, 0]
